Goal: Transaction & Acquisition: Purchase product/service

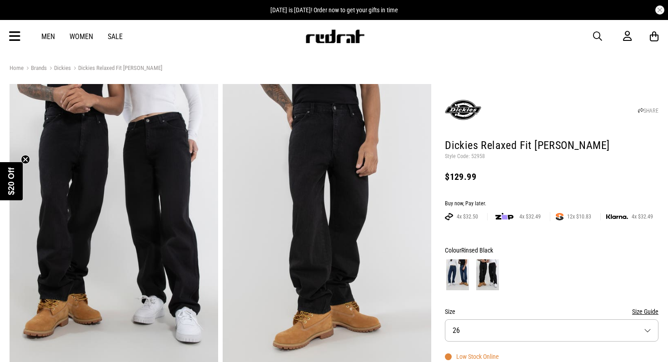
click at [455, 282] on img at bounding box center [457, 275] width 23 height 31
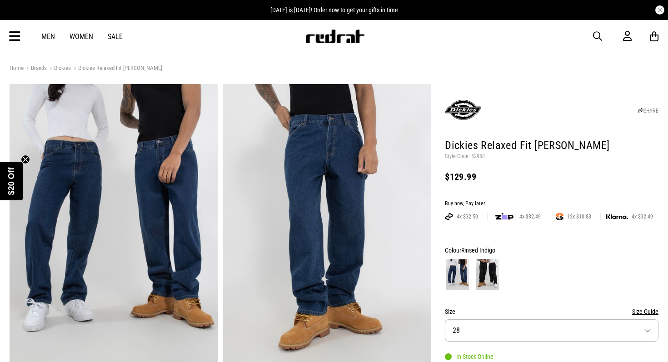
click at [490, 277] on img at bounding box center [487, 275] width 23 height 31
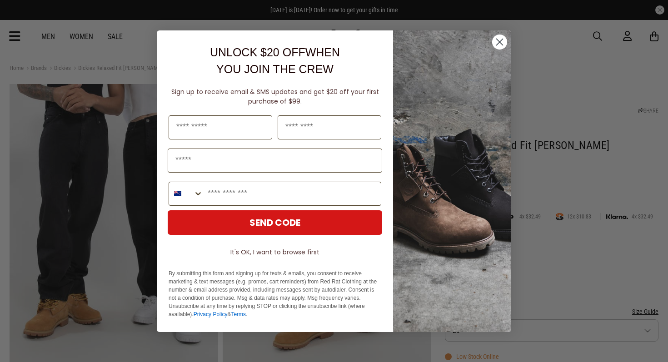
click at [497, 41] on circle "Close dialog" at bounding box center [499, 41] width 15 height 15
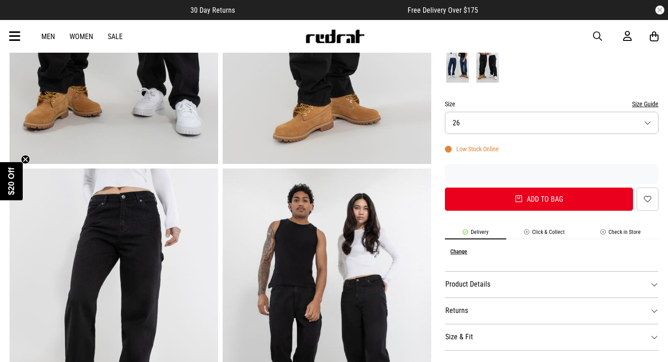
scroll to position [37, 0]
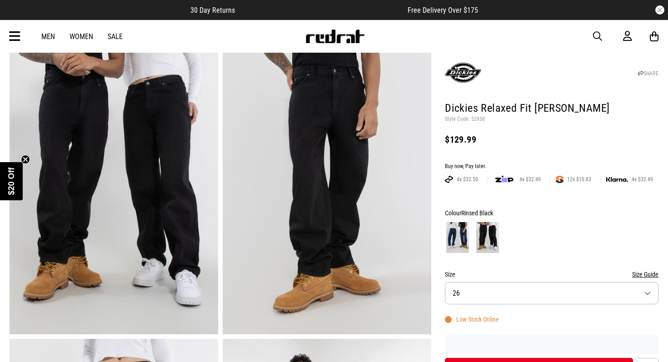
click at [462, 241] on img at bounding box center [457, 237] width 23 height 31
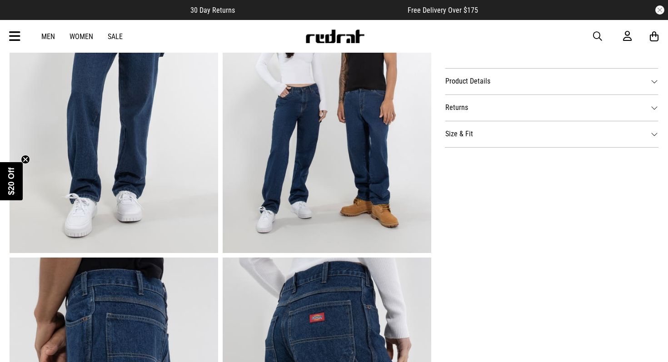
scroll to position [597, 0]
